Goal: Task Accomplishment & Management: Use online tool/utility

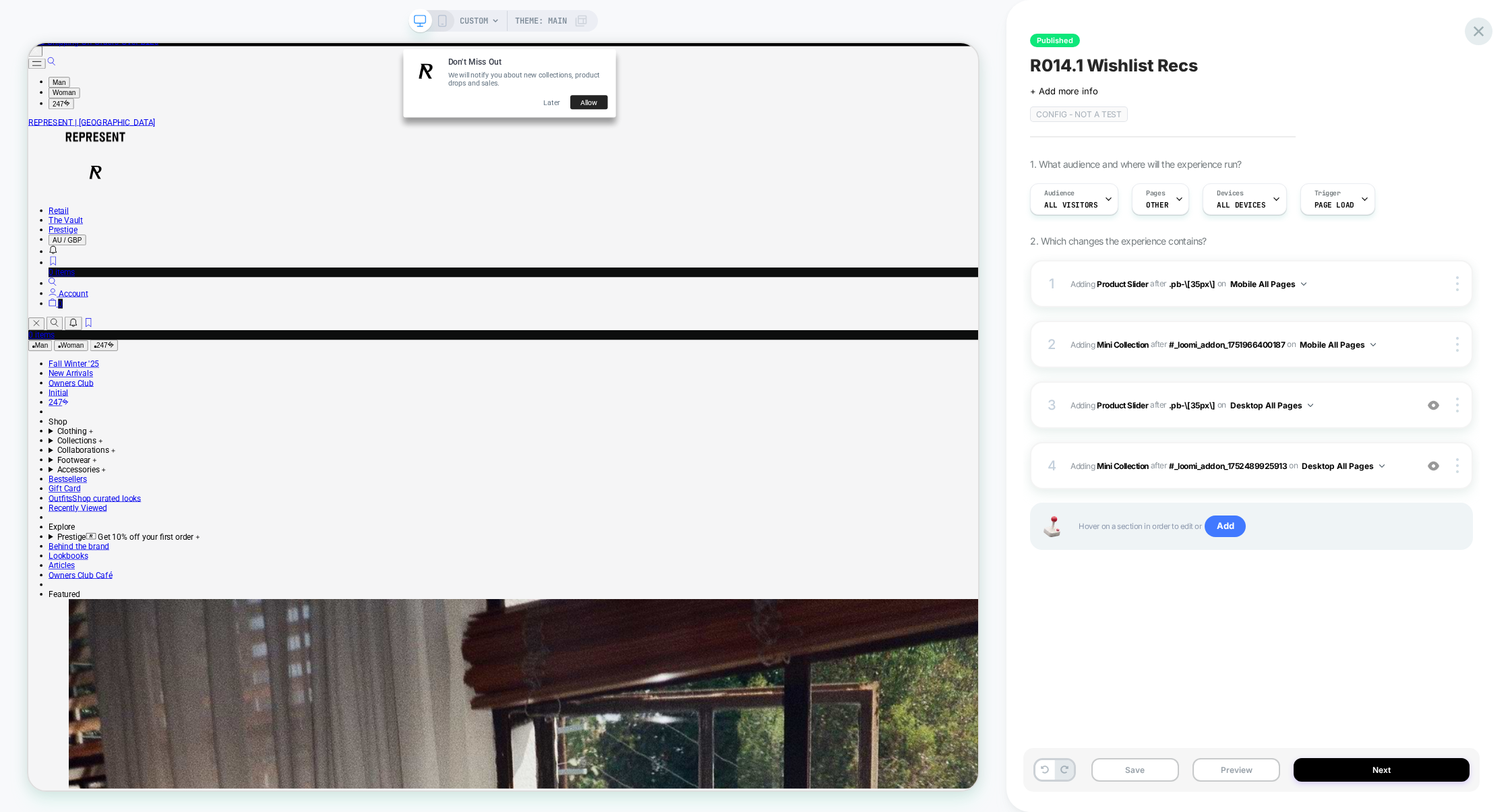
click at [1480, 35] on icon at bounding box center [1478, 32] width 18 height 18
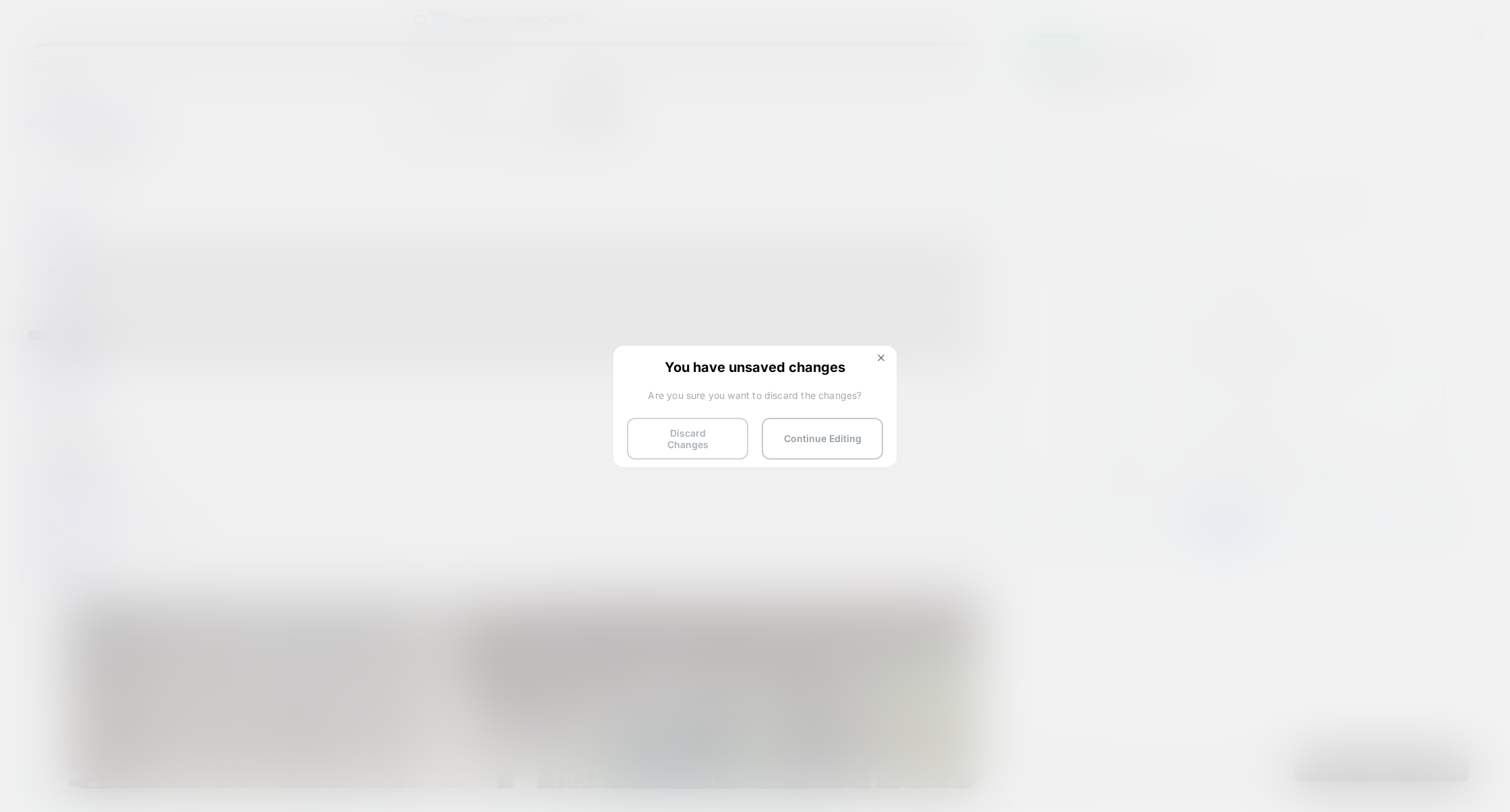
click at [684, 437] on button "Discard Changes" at bounding box center [687, 438] width 121 height 42
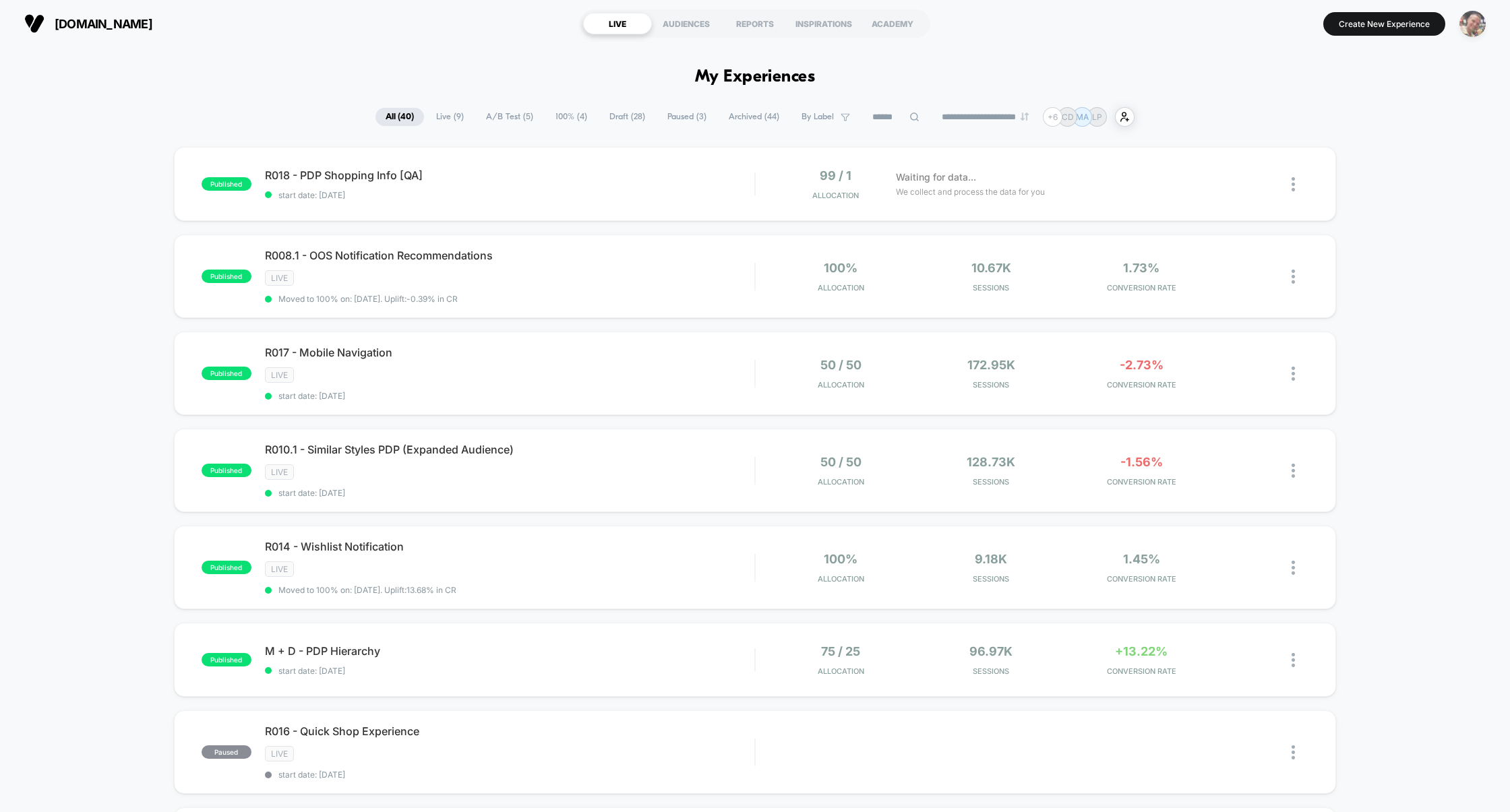
click at [1470, 24] on img "button" at bounding box center [1472, 23] width 26 height 26
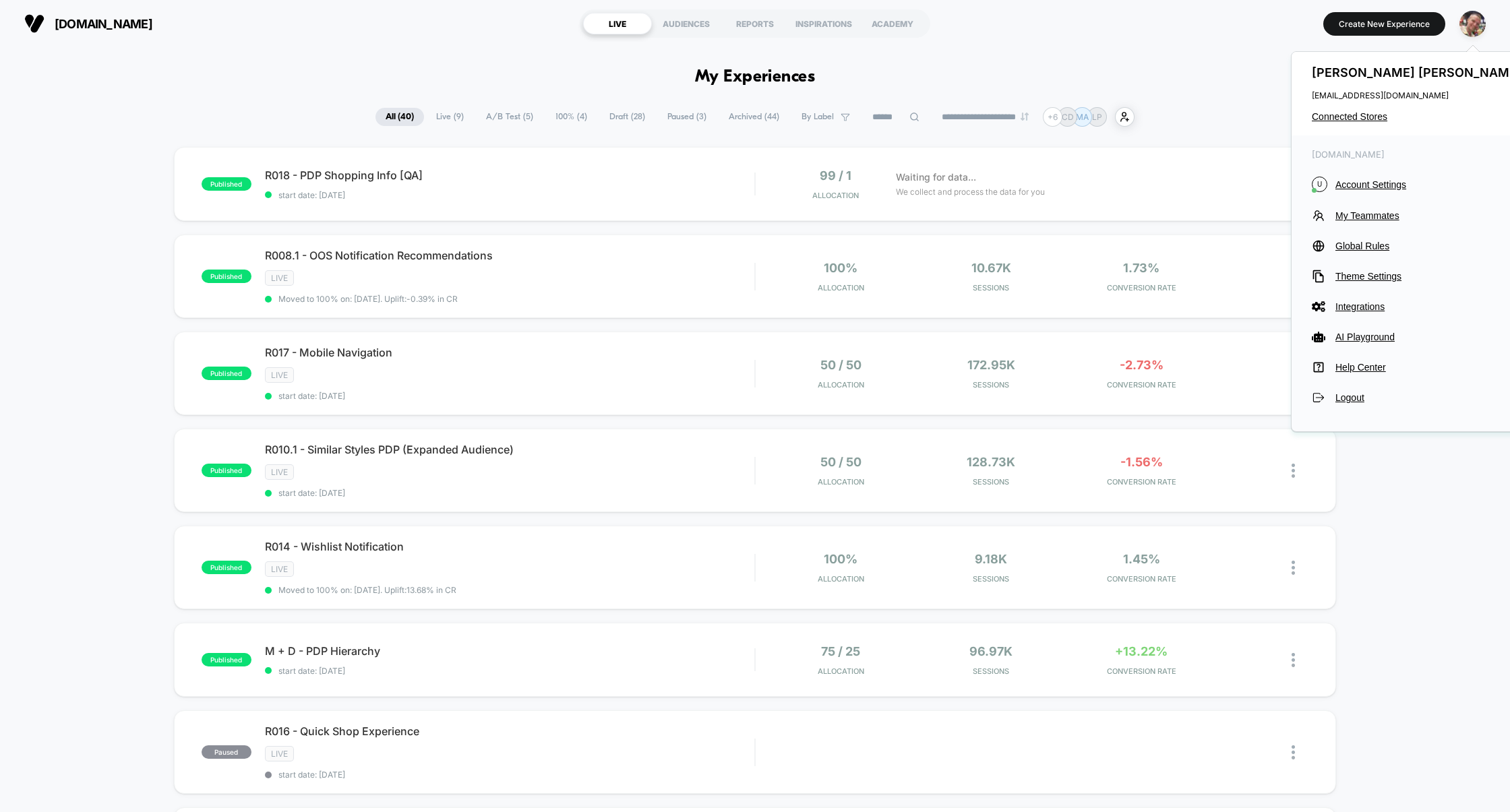
click at [444, 113] on span "Live ( 9 )" at bounding box center [450, 117] width 48 height 18
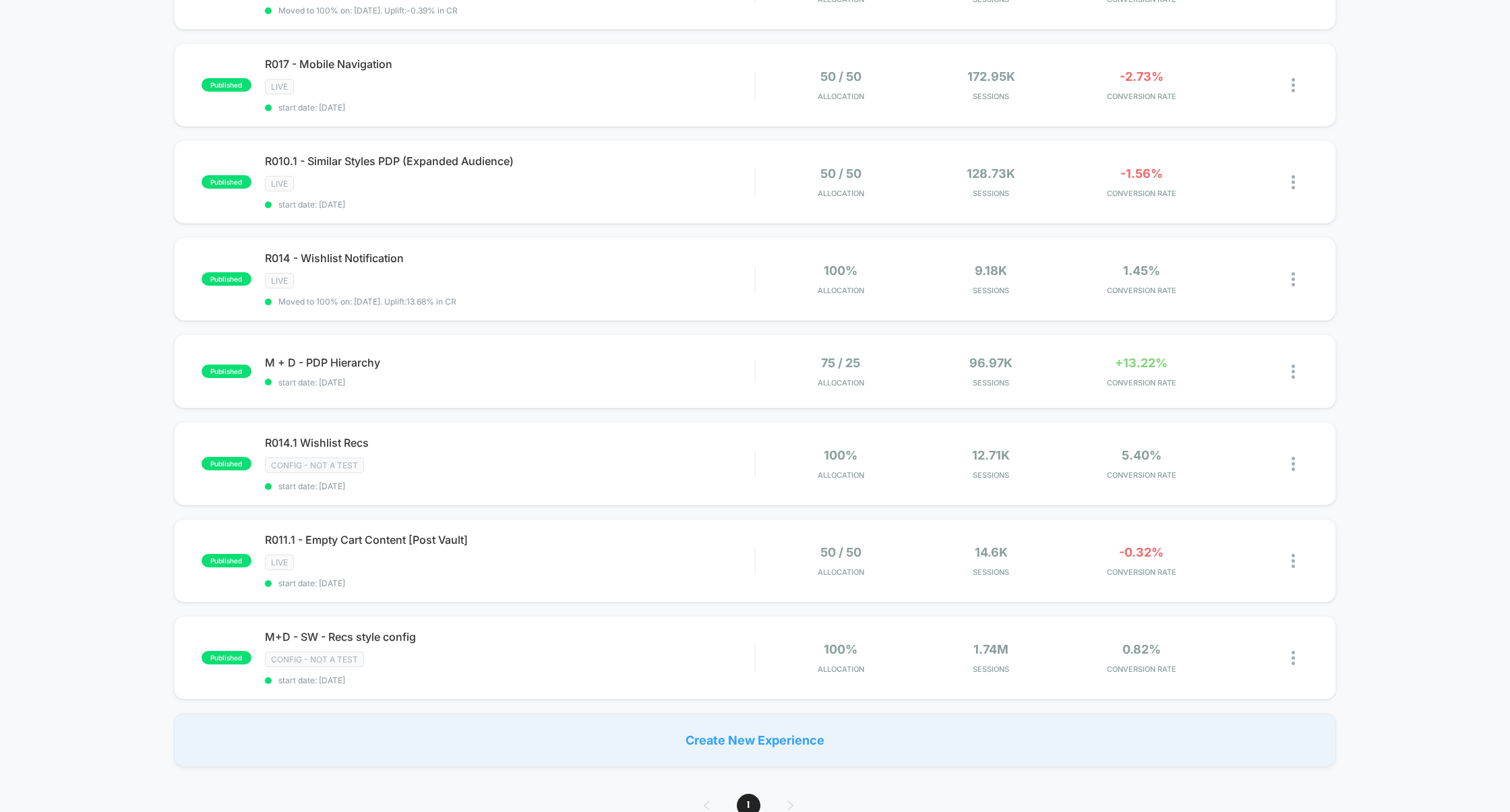
scroll to position [290, 0]
click at [498, 647] on div "M+D - SW - Recs style config Click to edit experience details Click to edit exp…" at bounding box center [510, 656] width 490 height 56
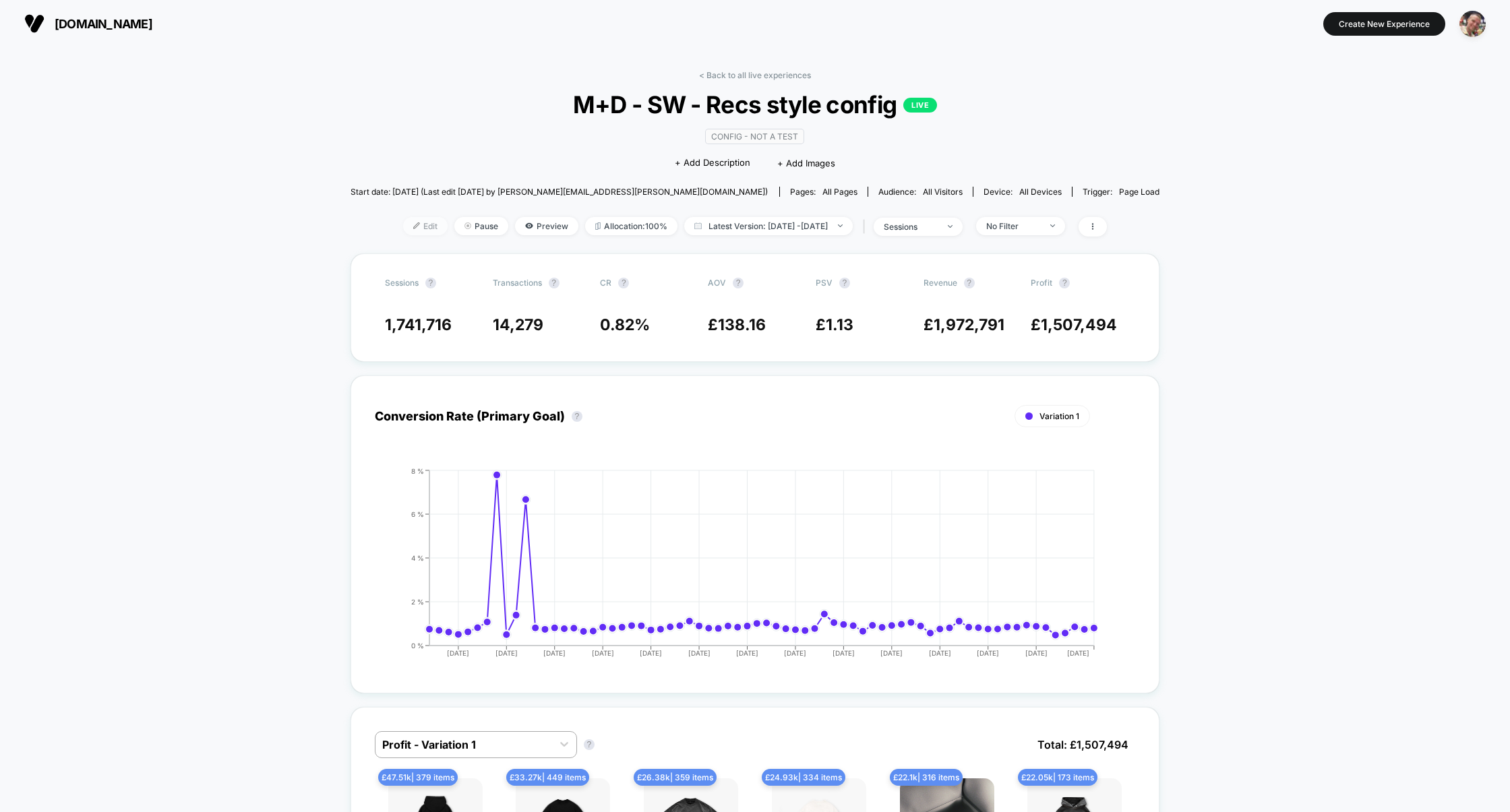
click at [413, 227] on span "Edit" at bounding box center [425, 226] width 44 height 18
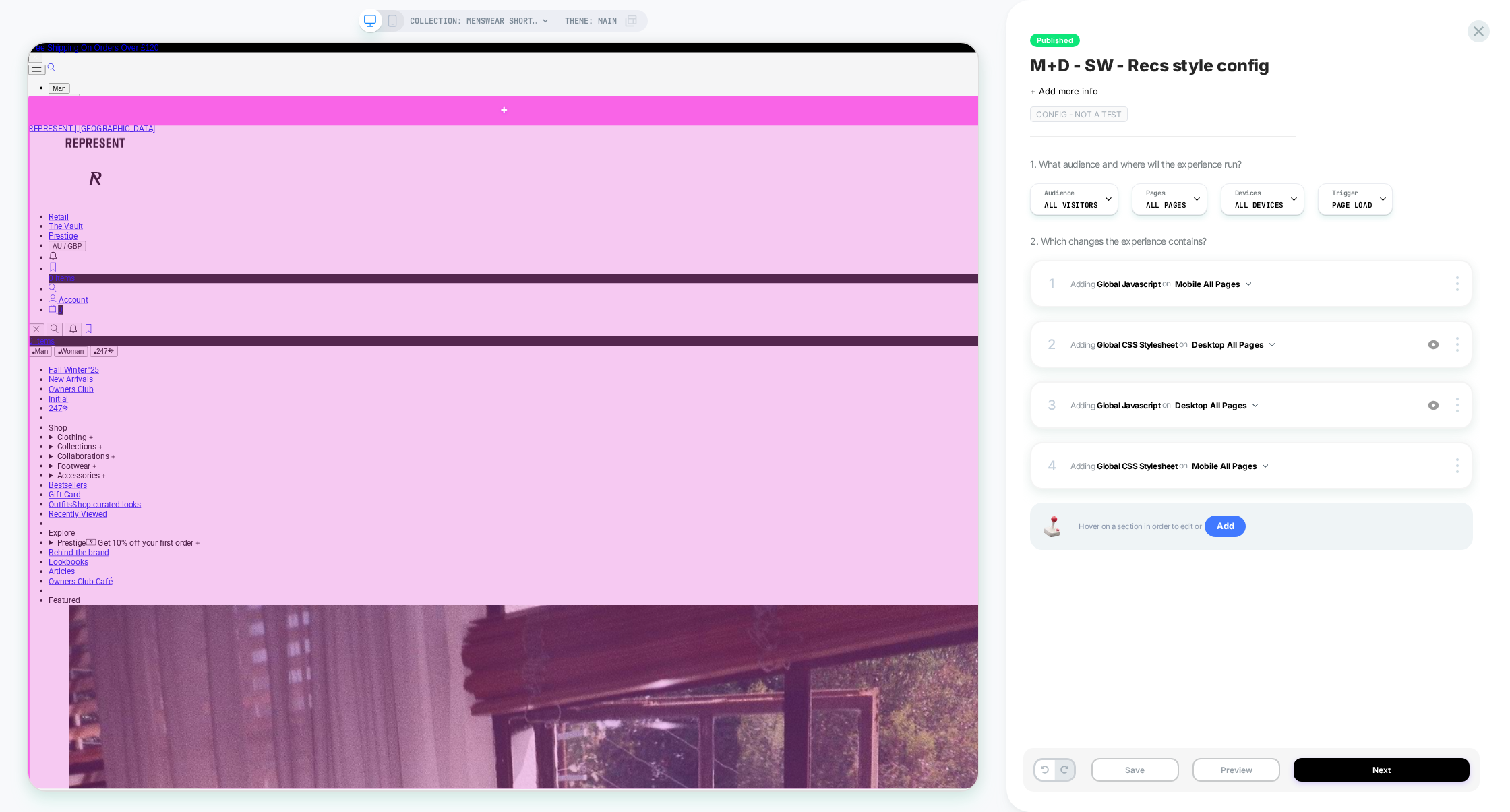
click at [786, 141] on div at bounding box center [662, 132] width 1268 height 38
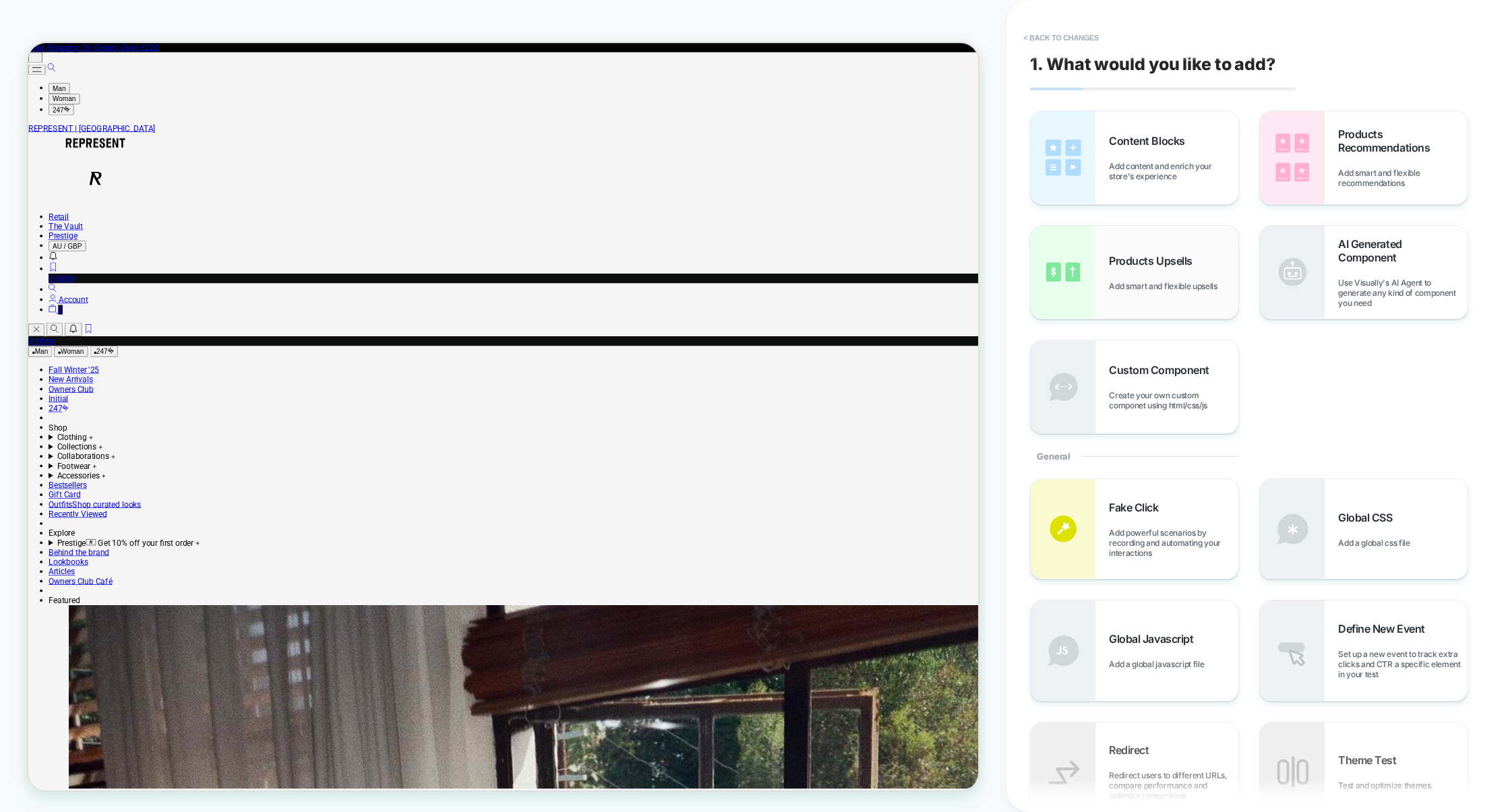
click at [1204, 254] on div "Products Upsells Add smart and flexible upsells" at bounding box center [1174, 272] width 130 height 37
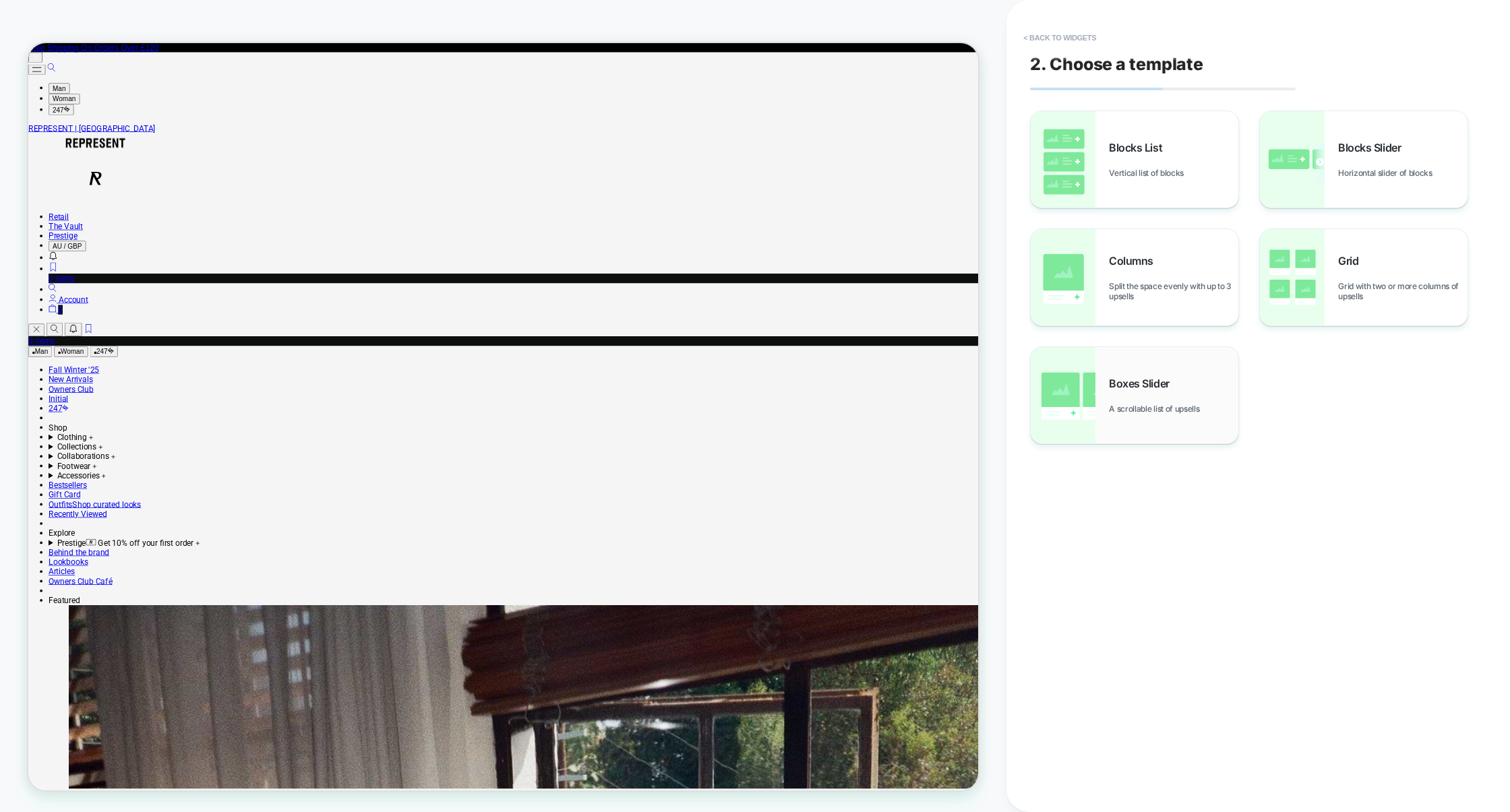
click at [1149, 388] on span "Boxes Slider" at bounding box center [1142, 383] width 67 height 13
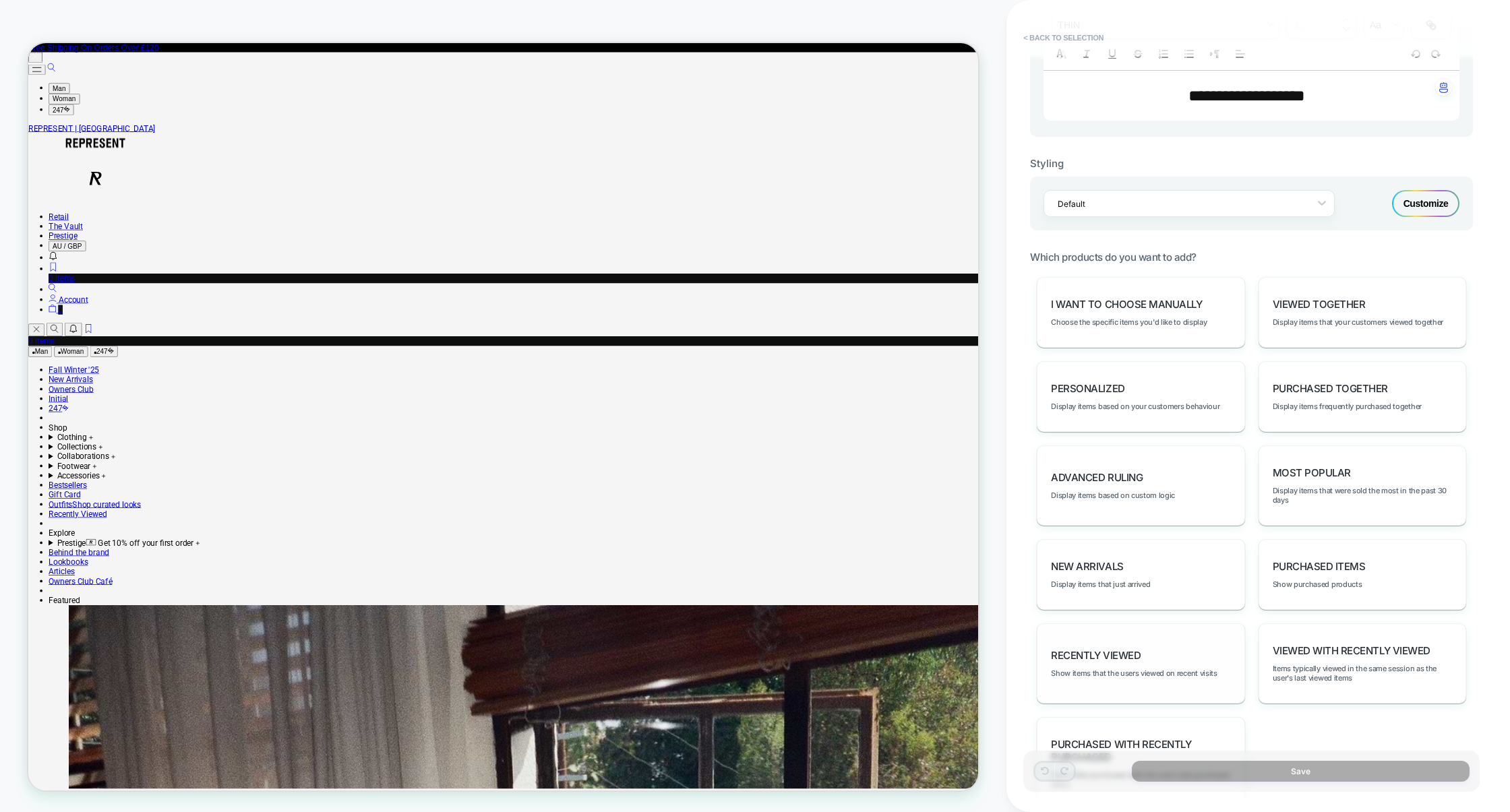
scroll to position [443, 0]
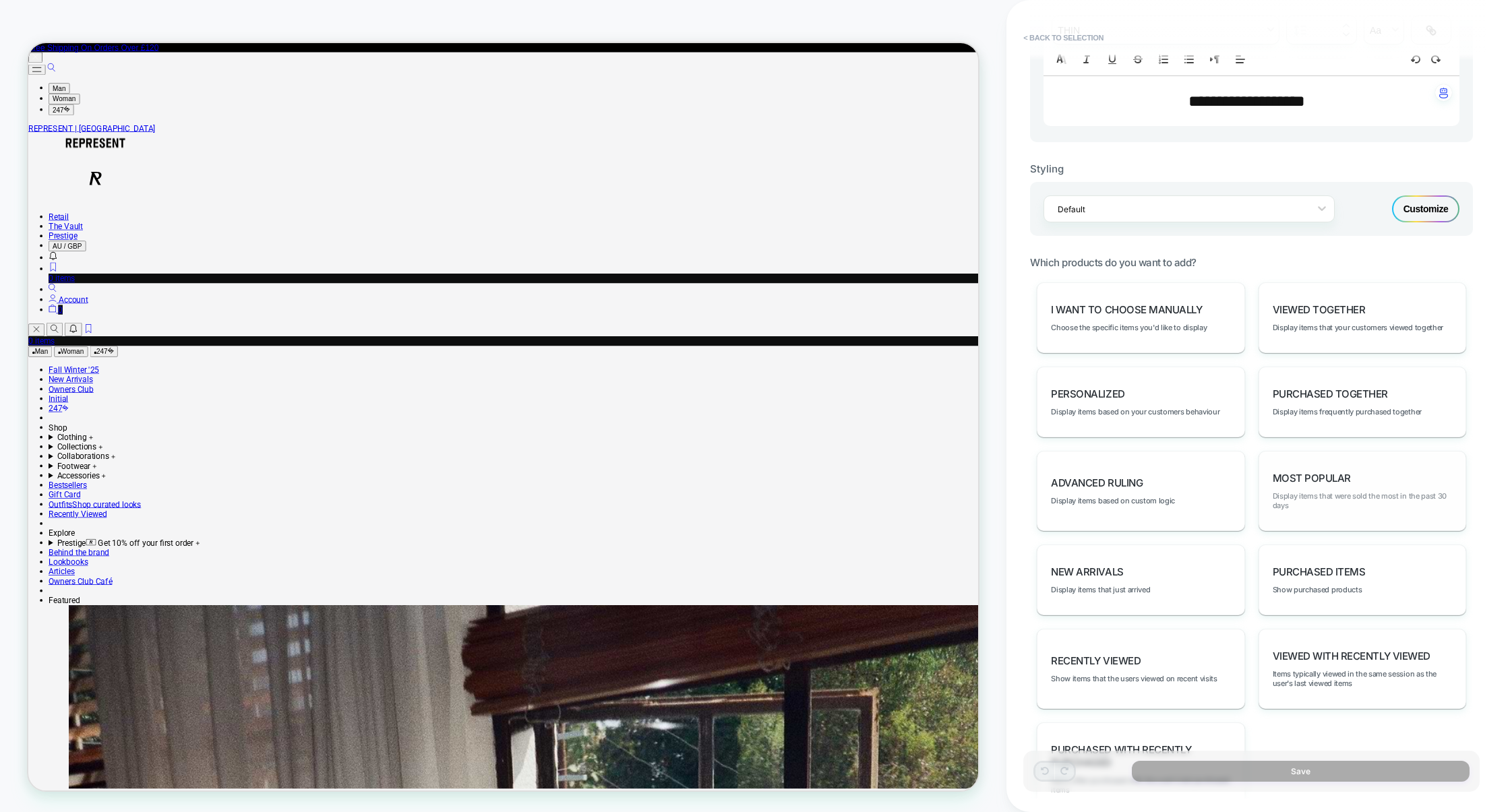
click at [1338, 497] on span "Display items that were sold the most in the past 30 days" at bounding box center [1362, 500] width 180 height 19
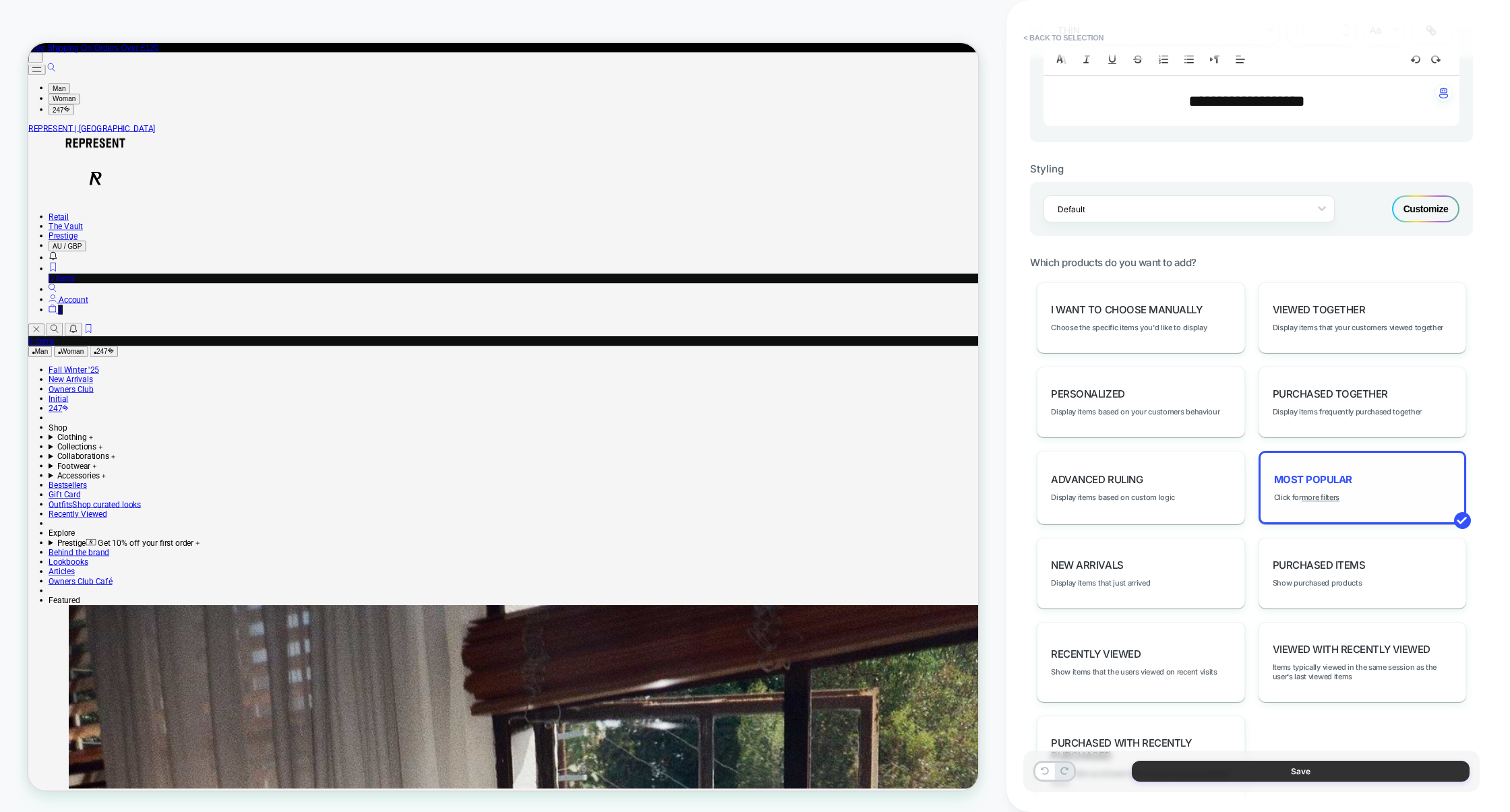
click at [1316, 776] on button "Save" at bounding box center [1300, 771] width 338 height 21
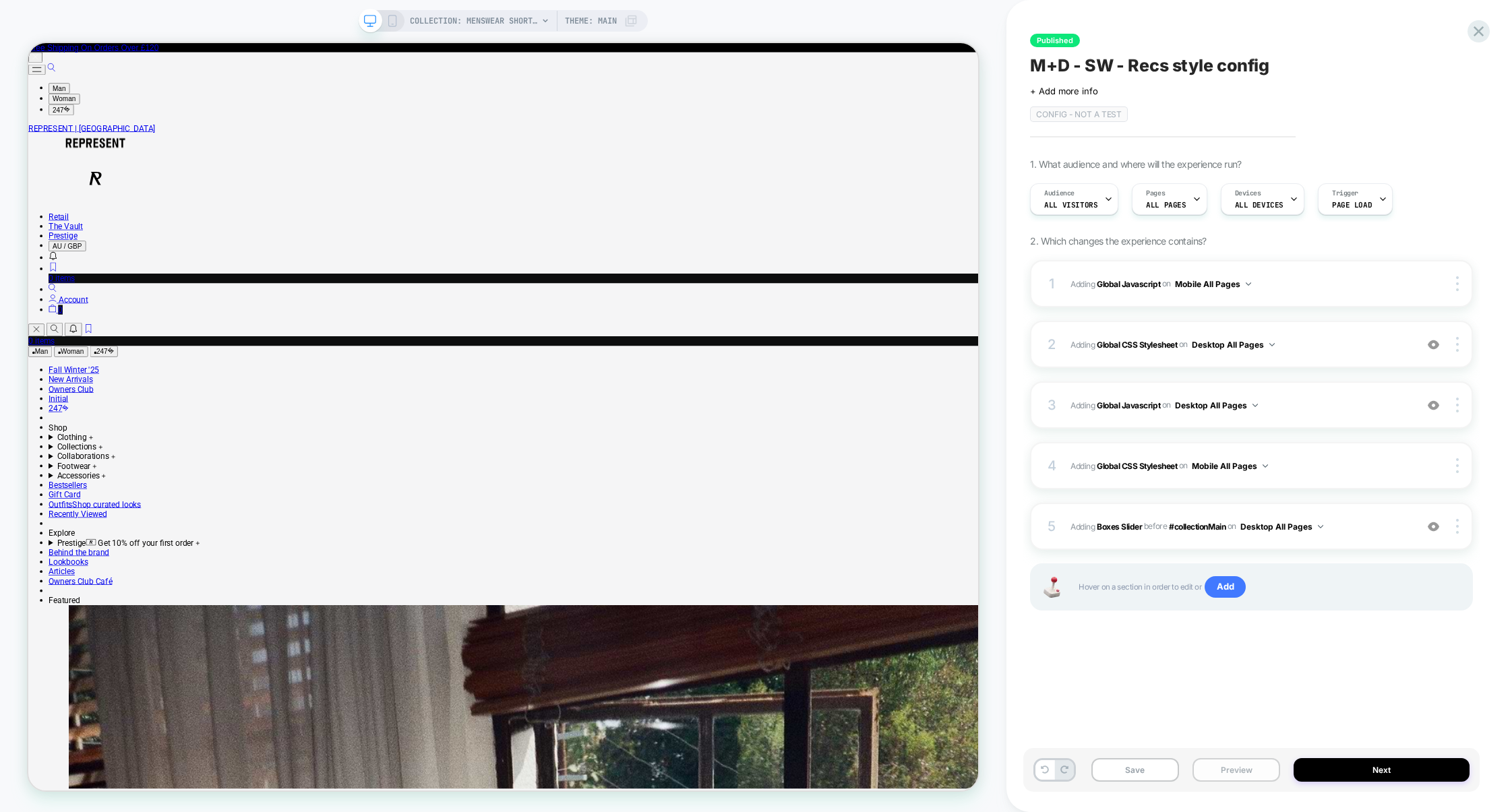
click at [1226, 779] on button "Preview" at bounding box center [1236, 770] width 87 height 24
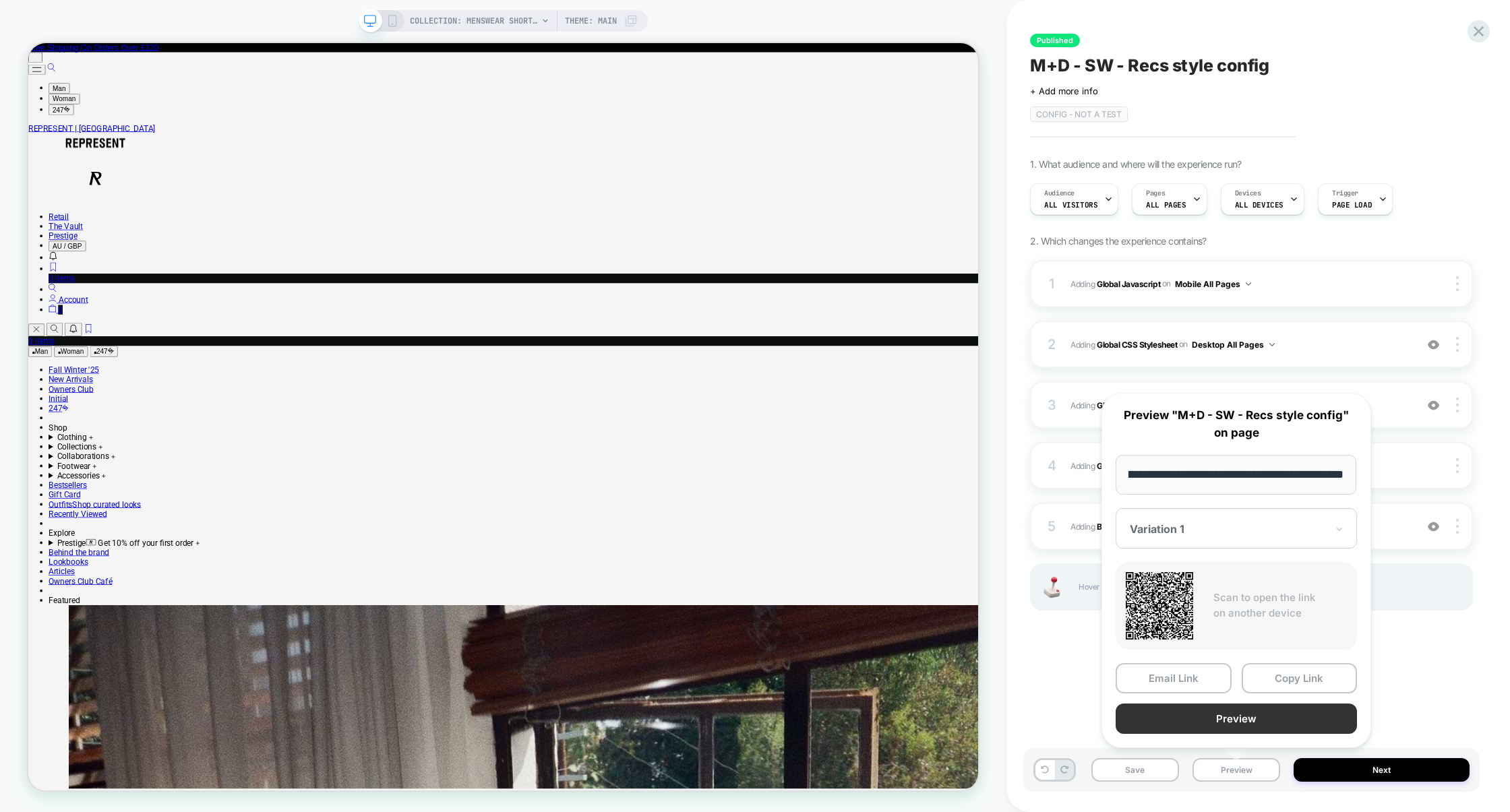
scroll to position [0, 0]
click at [1242, 720] on button "Preview" at bounding box center [1236, 718] width 241 height 30
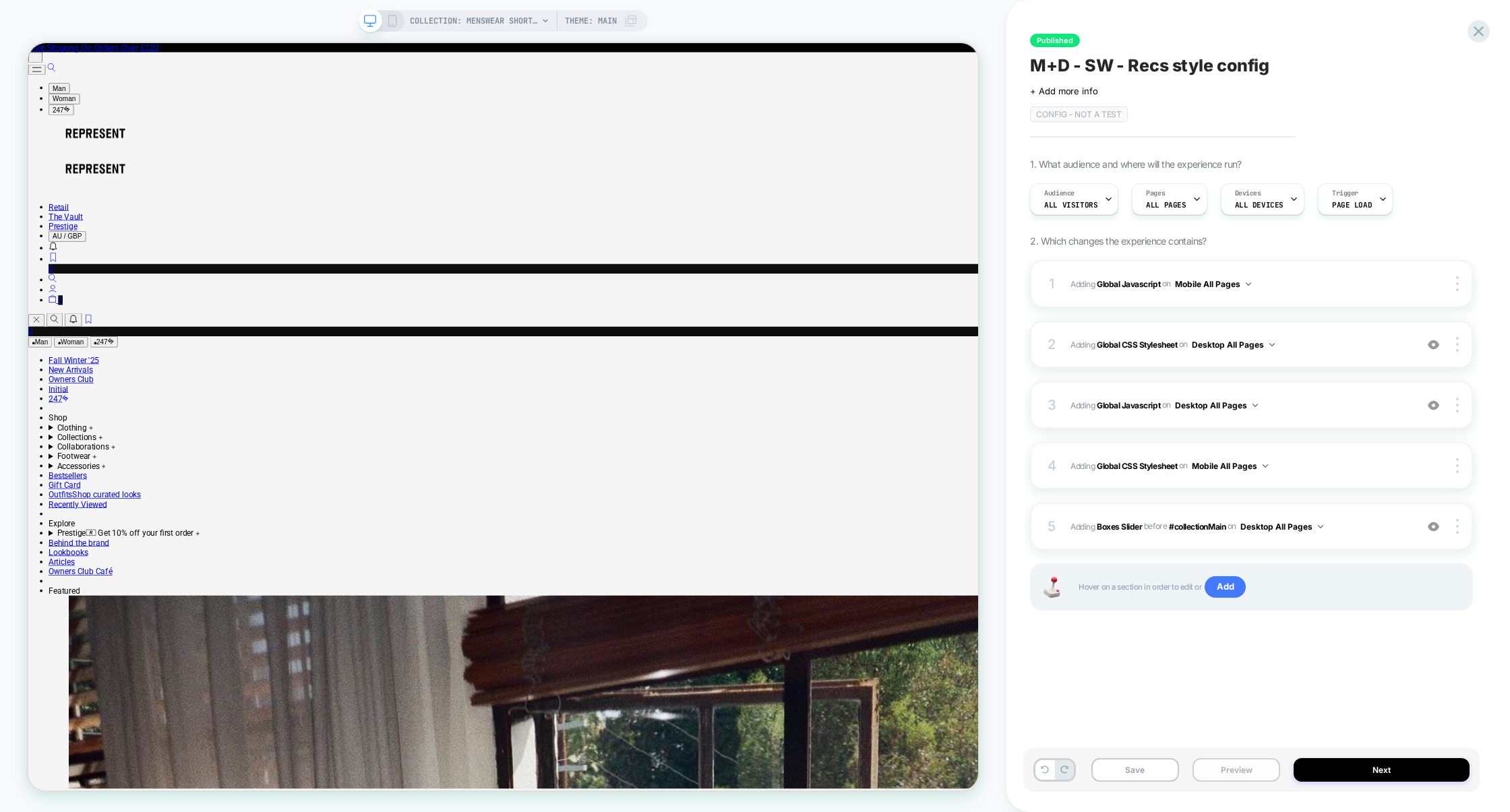
click at [1239, 776] on button "Preview" at bounding box center [1236, 770] width 87 height 24
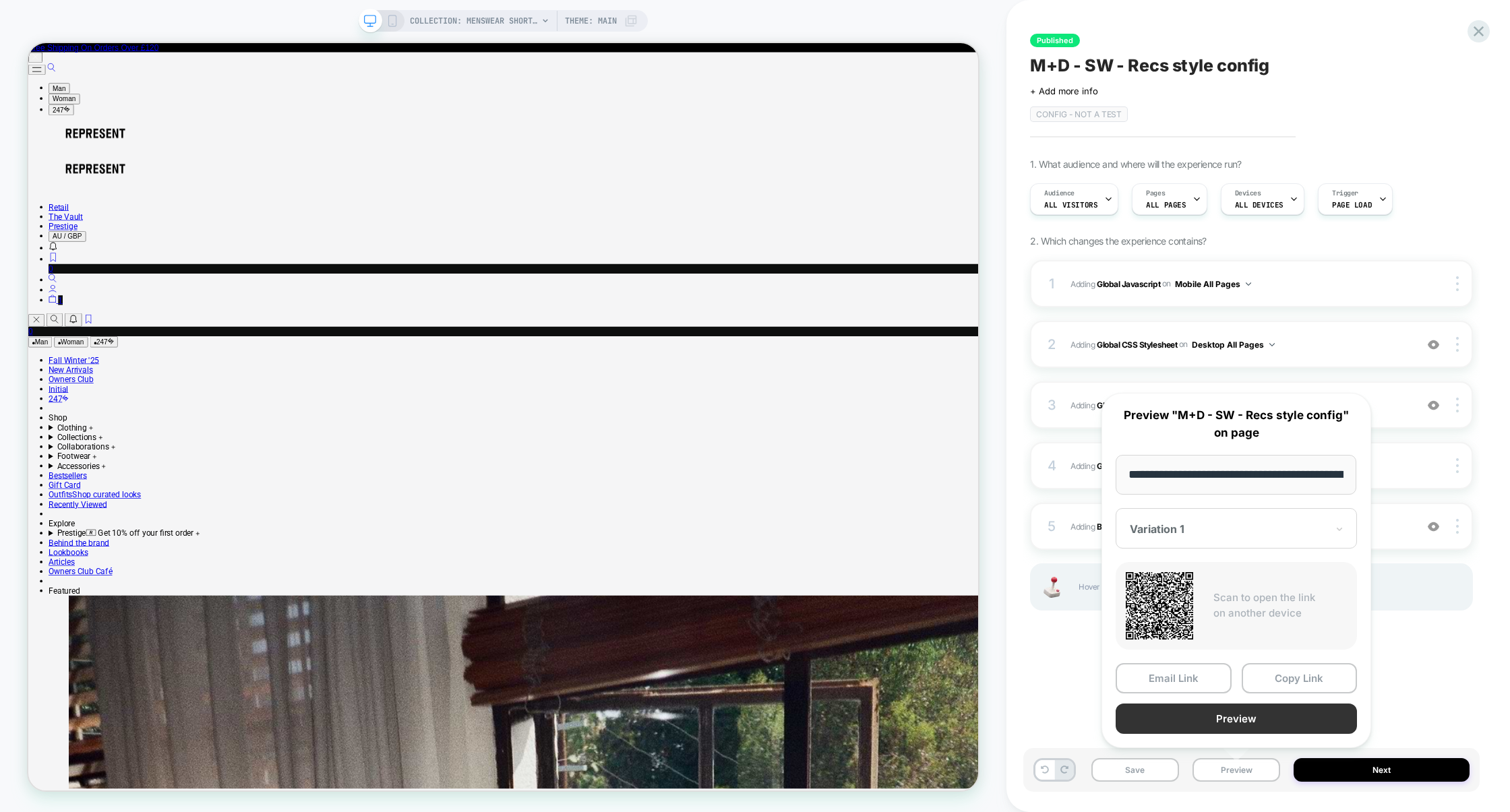
click at [1239, 719] on button "Preview" at bounding box center [1236, 718] width 241 height 30
